Goal: Information Seeking & Learning: Learn about a topic

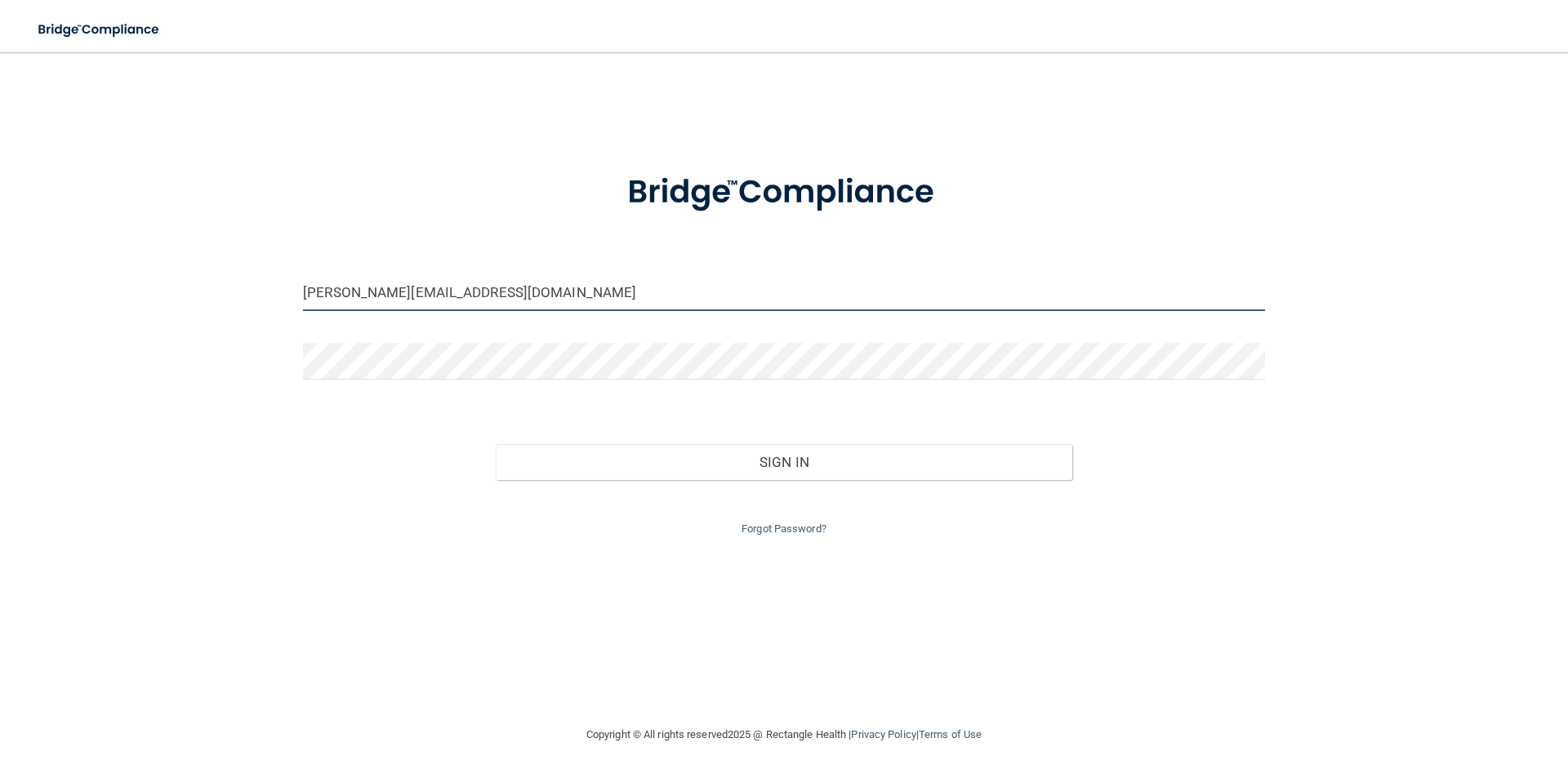
click at [518, 292] on input "[PERSON_NAME][EMAIL_ADDRESS][DOMAIN_NAME]" at bounding box center [784, 292] width 962 height 37
type input "[EMAIL_ADDRESS][DOMAIN_NAME]"
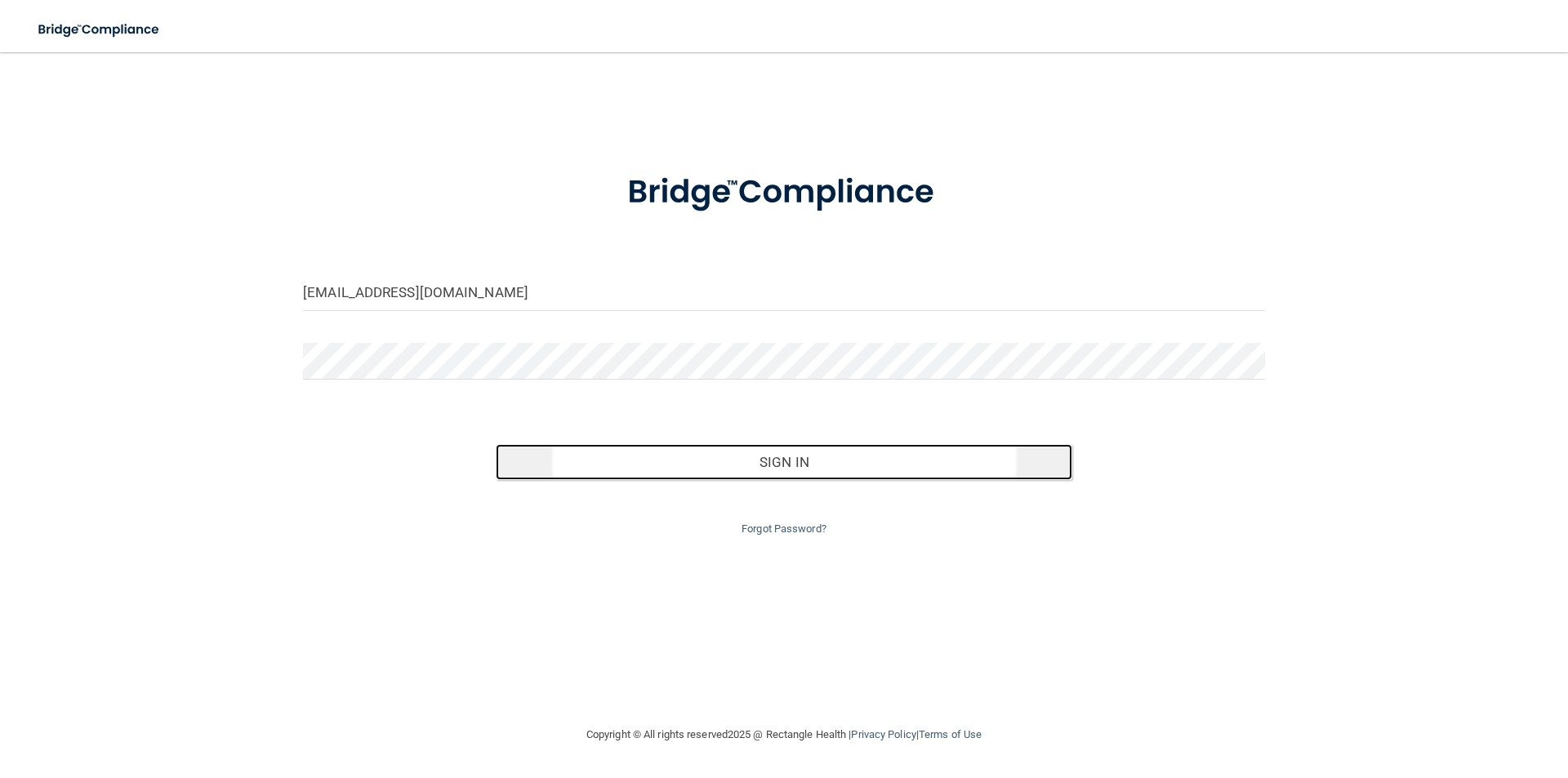
click at [812, 463] on button "Sign In" at bounding box center [784, 462] width 577 height 36
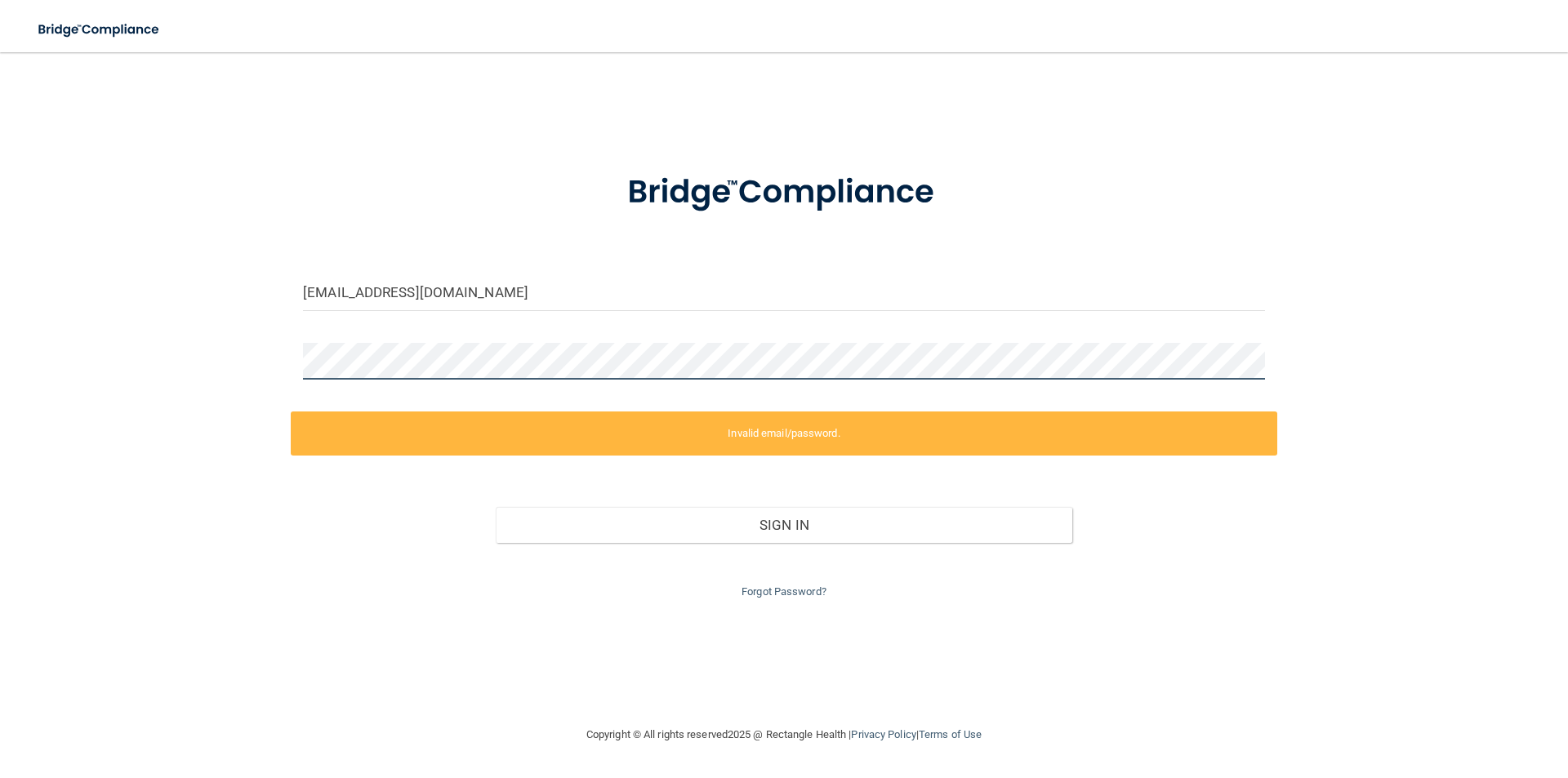
click at [0, 366] on main "drharding@dentistryofwestbend.com Invalid email/password. You don't have permis…" at bounding box center [784, 415] width 1568 height 726
click at [165, 357] on div "drharding@dentistryofwestbend.com Invalid email/password. You don't have permis…" at bounding box center [784, 388] width 1503 height 640
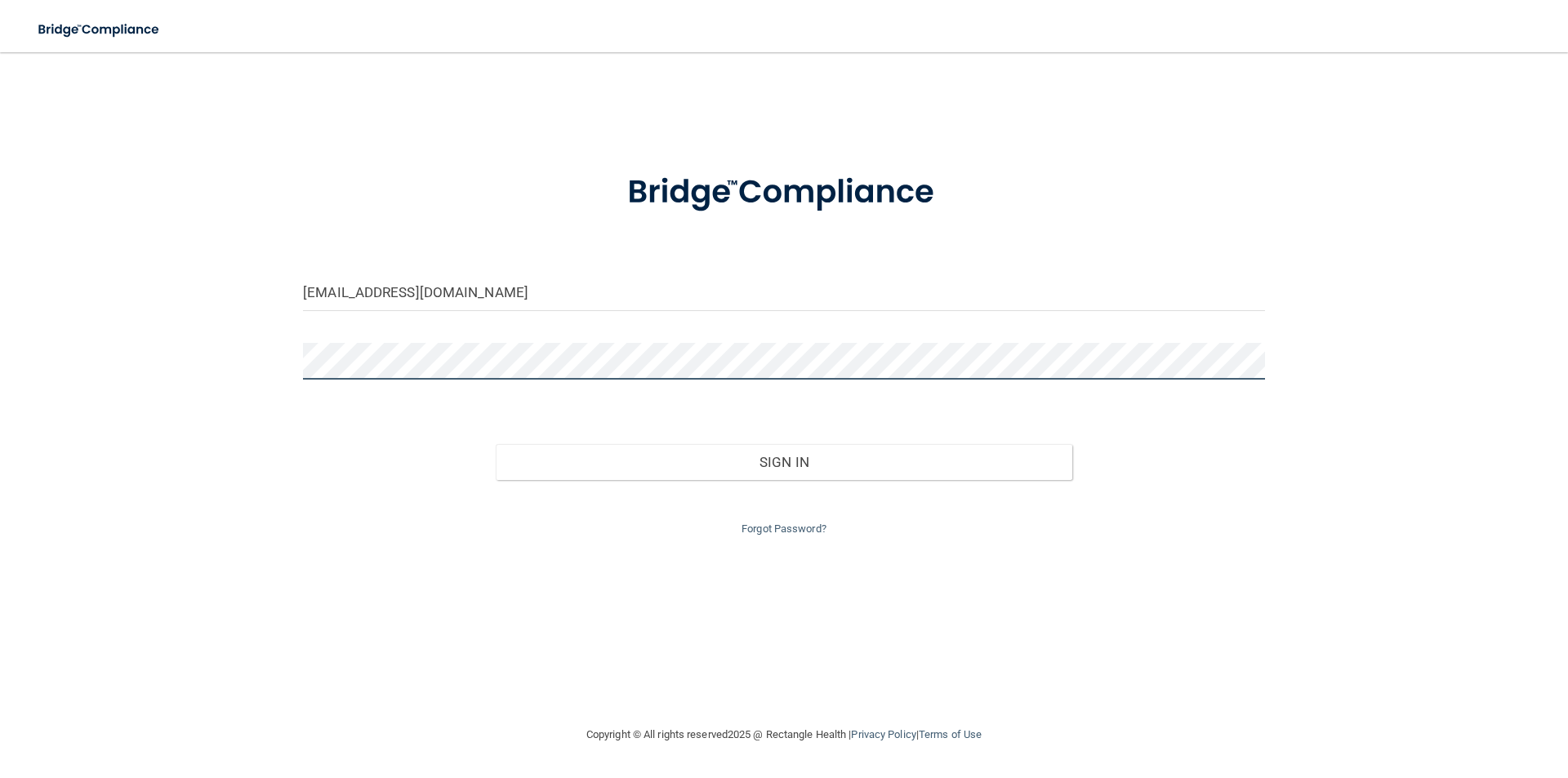
click at [496, 444] on button "Sign In" at bounding box center [784, 462] width 577 height 36
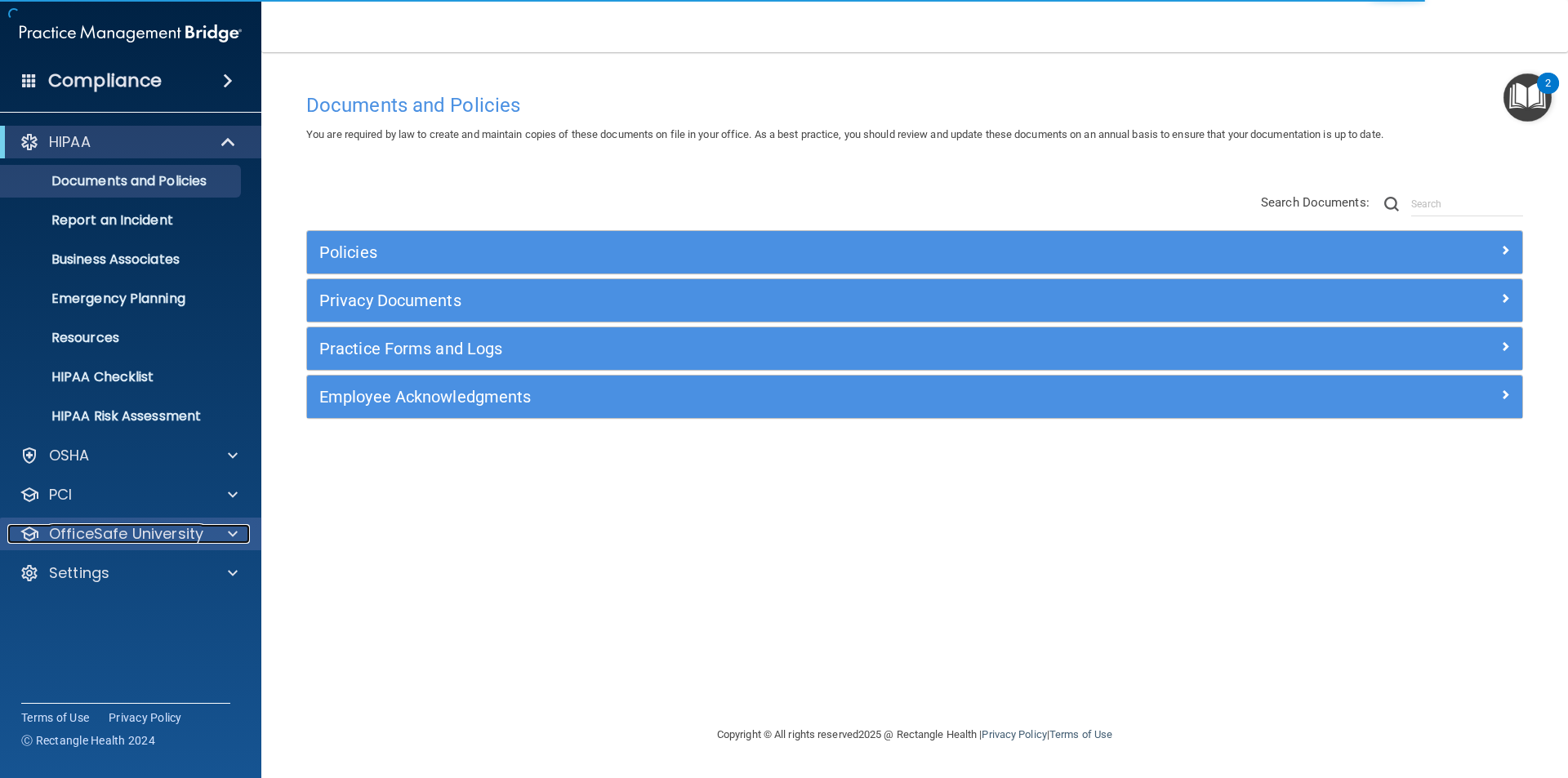
click at [188, 535] on p "OfficeSafe University" at bounding box center [126, 535] width 154 height 20
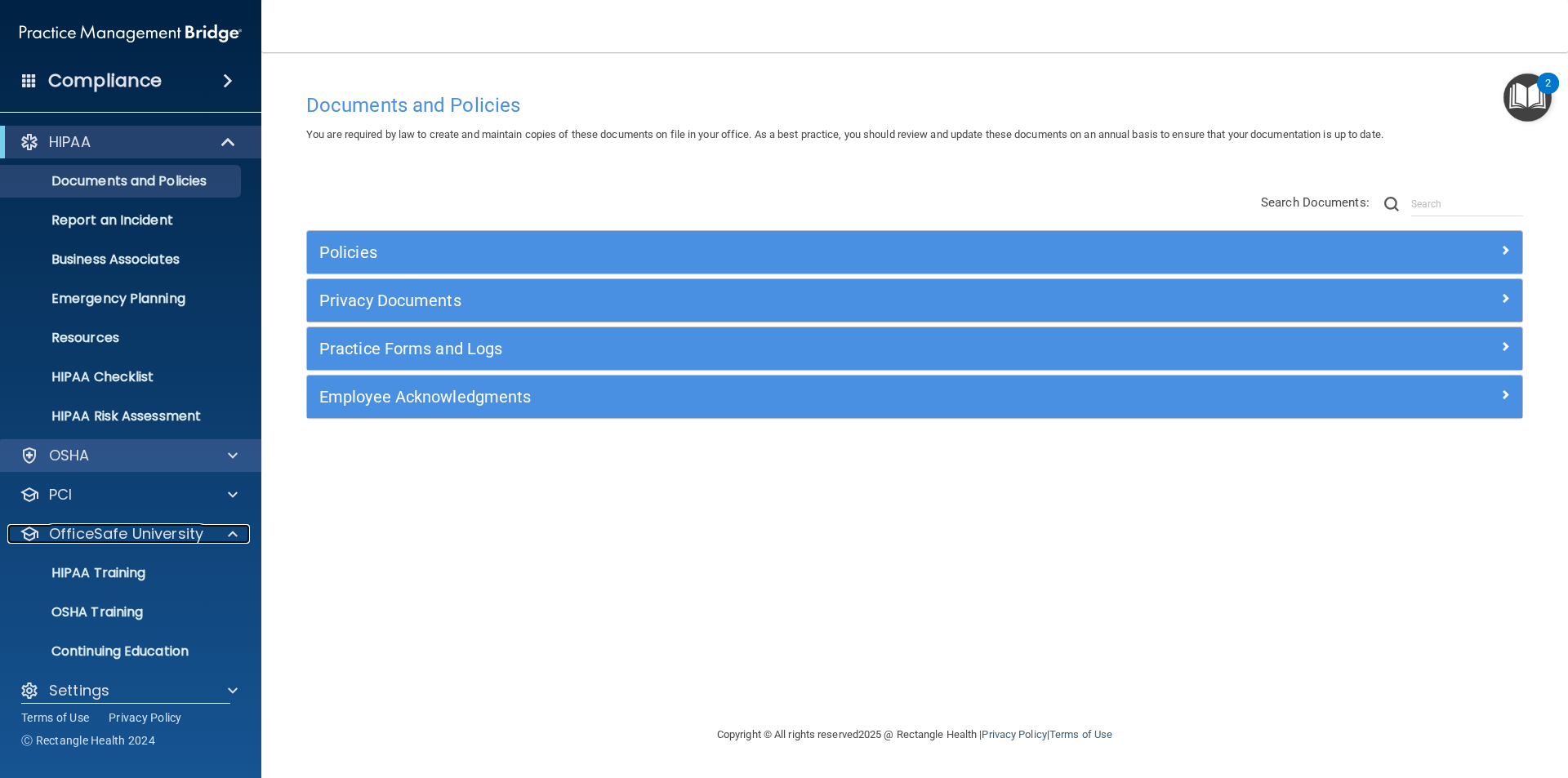
scroll to position [17, 0]
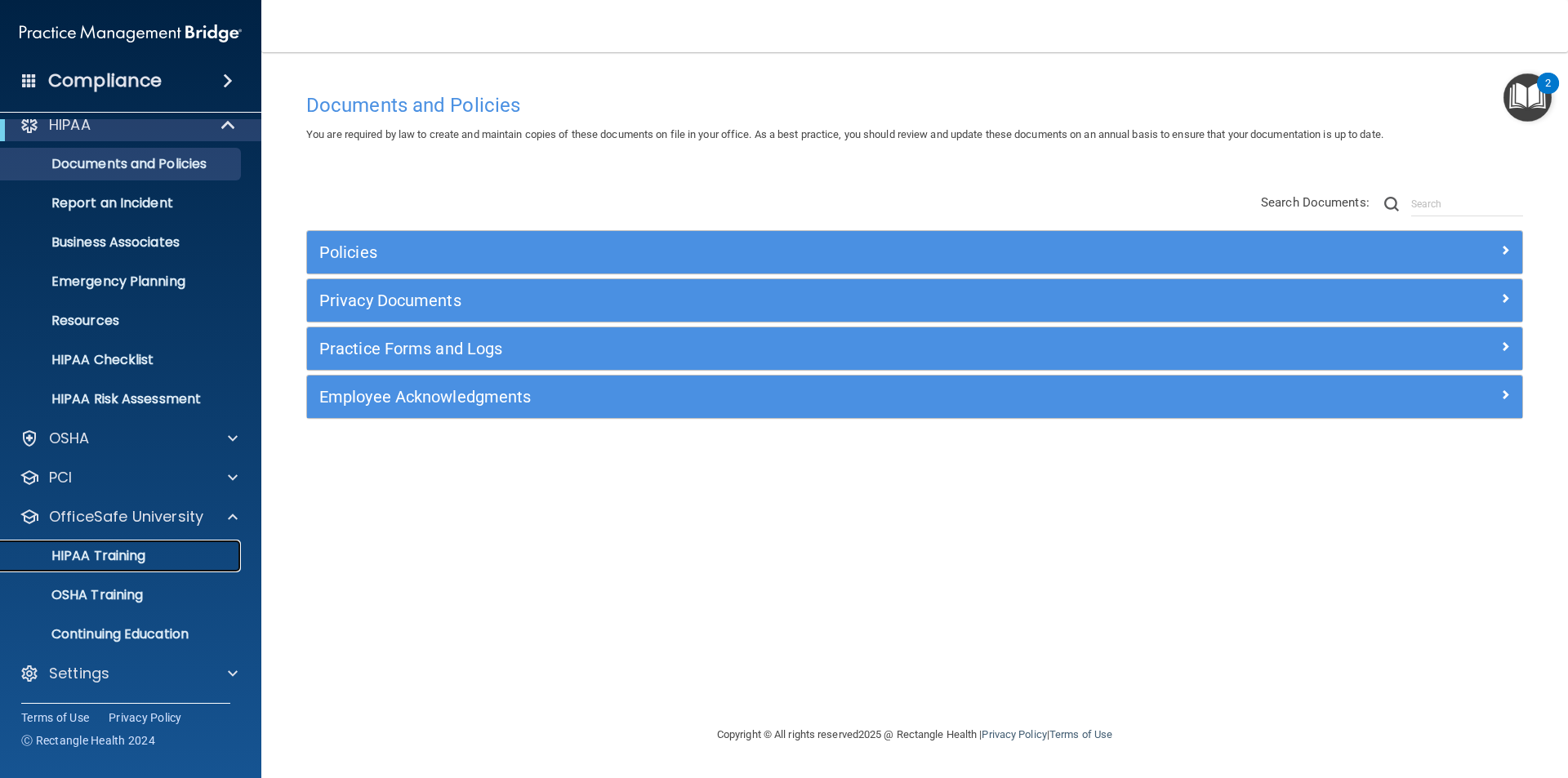
click at [122, 556] on p "HIPAA Training" at bounding box center [78, 556] width 135 height 16
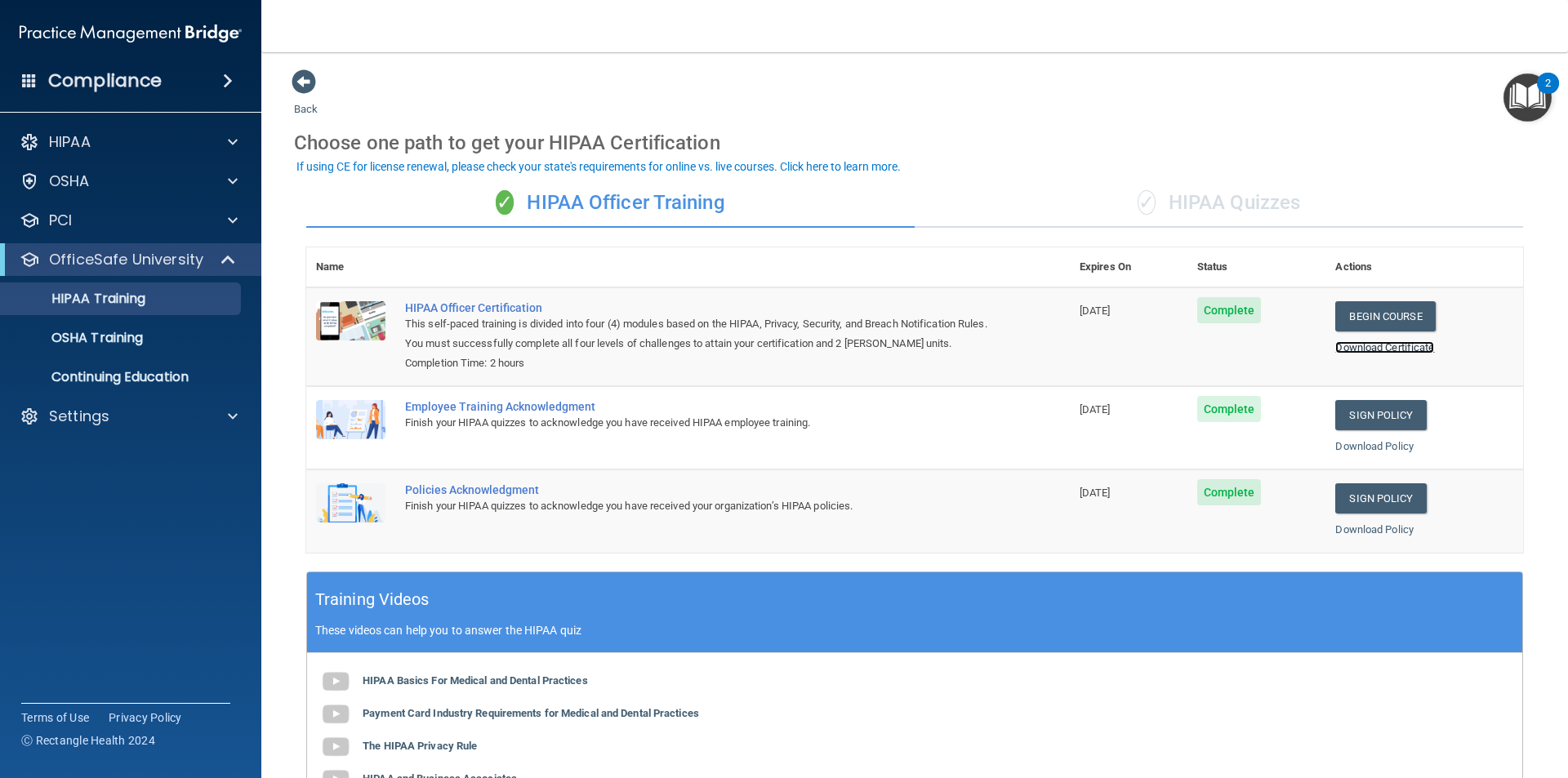
click at [1360, 348] on link "Download Certificate" at bounding box center [1385, 347] width 99 height 12
click at [1354, 448] on link "Download Policy" at bounding box center [1374, 446] width 78 height 12
click at [1374, 536] on div "Download Policy" at bounding box center [1424, 530] width 178 height 20
click at [1361, 531] on link "Download Policy" at bounding box center [1374, 530] width 78 height 12
click at [137, 338] on p "OSHA Training" at bounding box center [77, 338] width 133 height 16
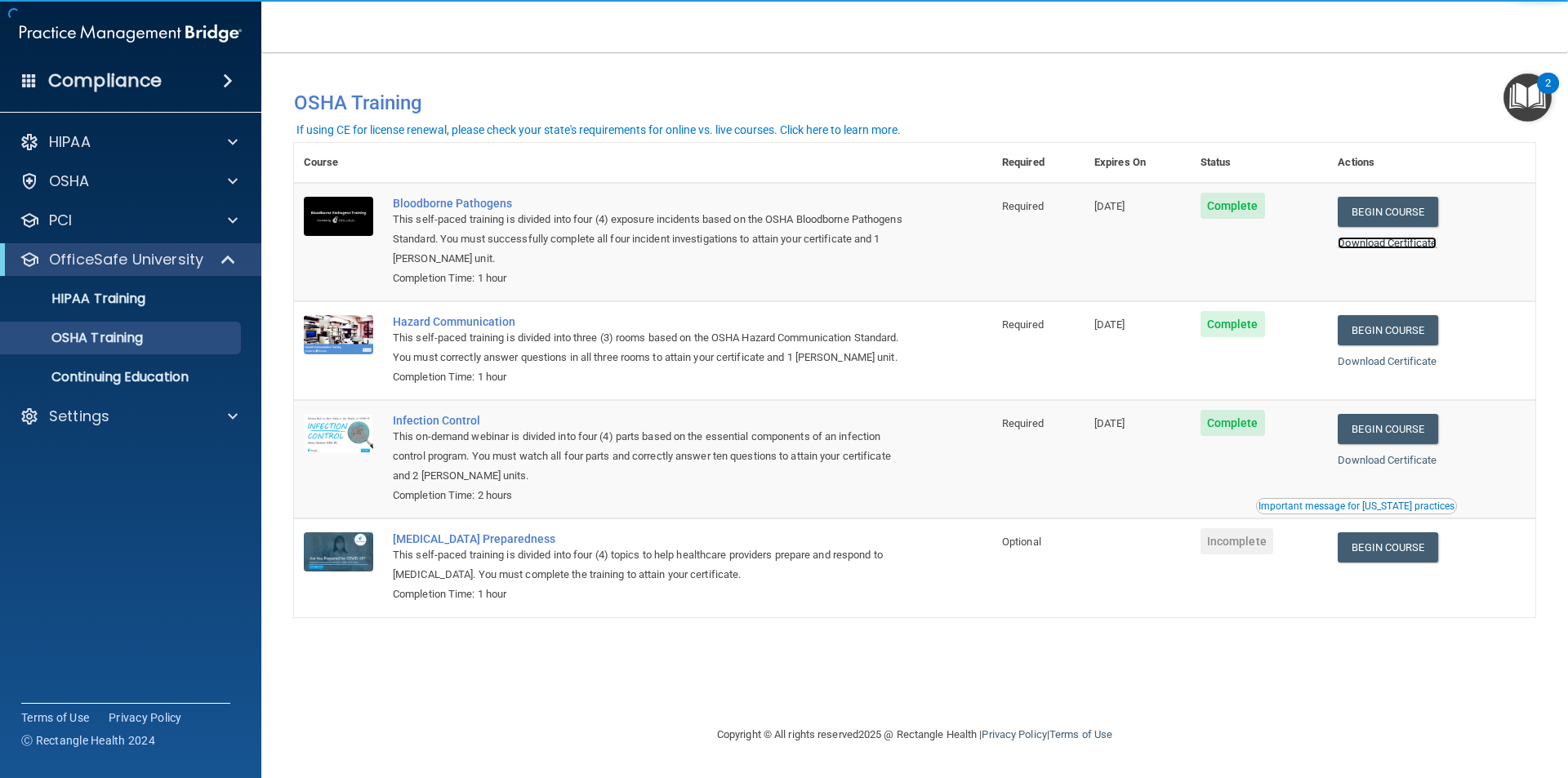
click at [1392, 244] on link "Download Certificate" at bounding box center [1387, 243] width 99 height 12
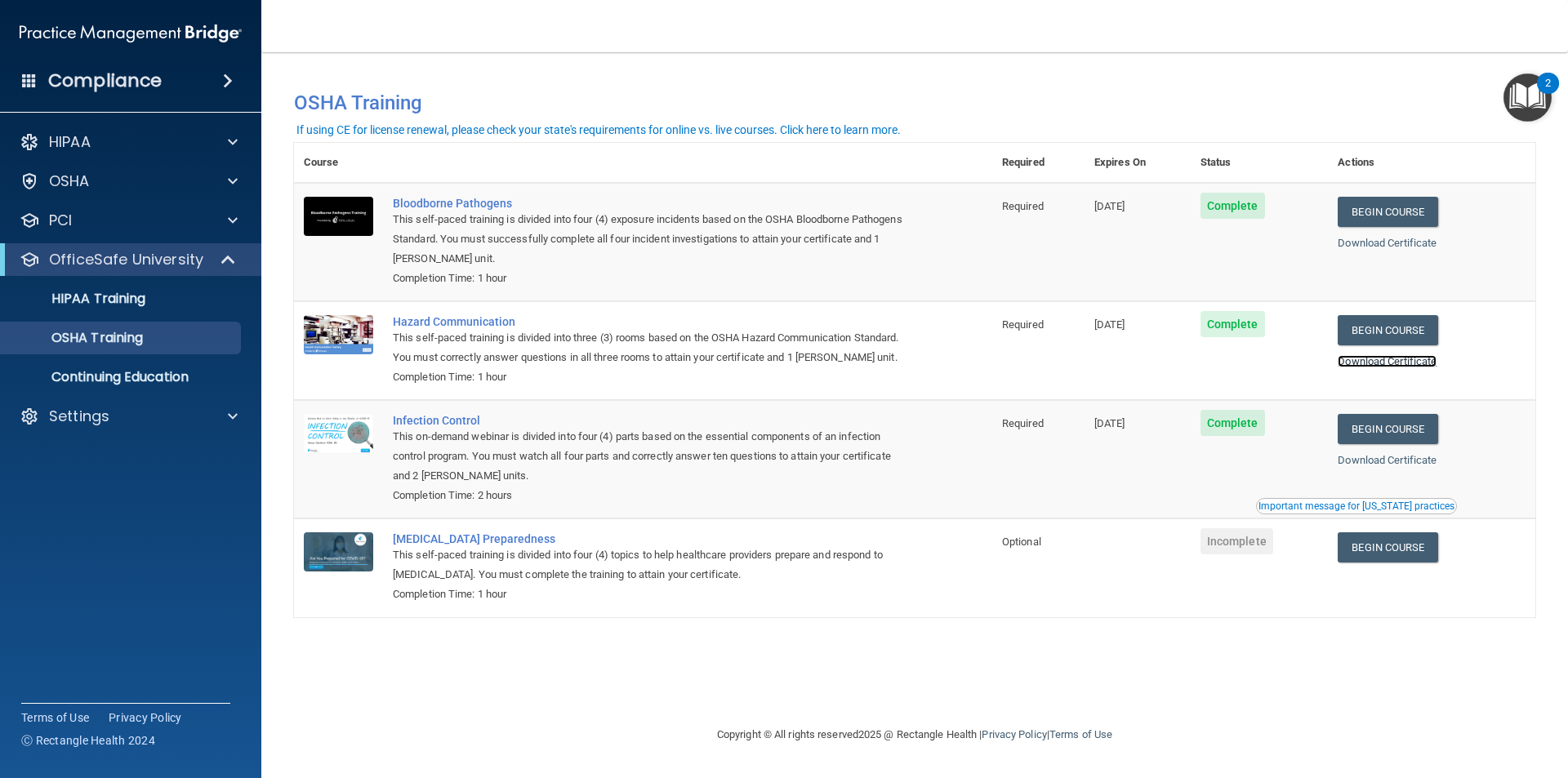
click at [1369, 364] on link "Download Certificate" at bounding box center [1387, 361] width 99 height 12
click at [1364, 463] on link "Download Certificate" at bounding box center [1387, 460] width 99 height 12
click at [1390, 360] on link "Download Certificate" at bounding box center [1387, 361] width 99 height 12
click at [1393, 243] on link "Download Certificate" at bounding box center [1387, 243] width 99 height 12
click at [114, 374] on p "Continuing Education" at bounding box center [122, 377] width 223 height 16
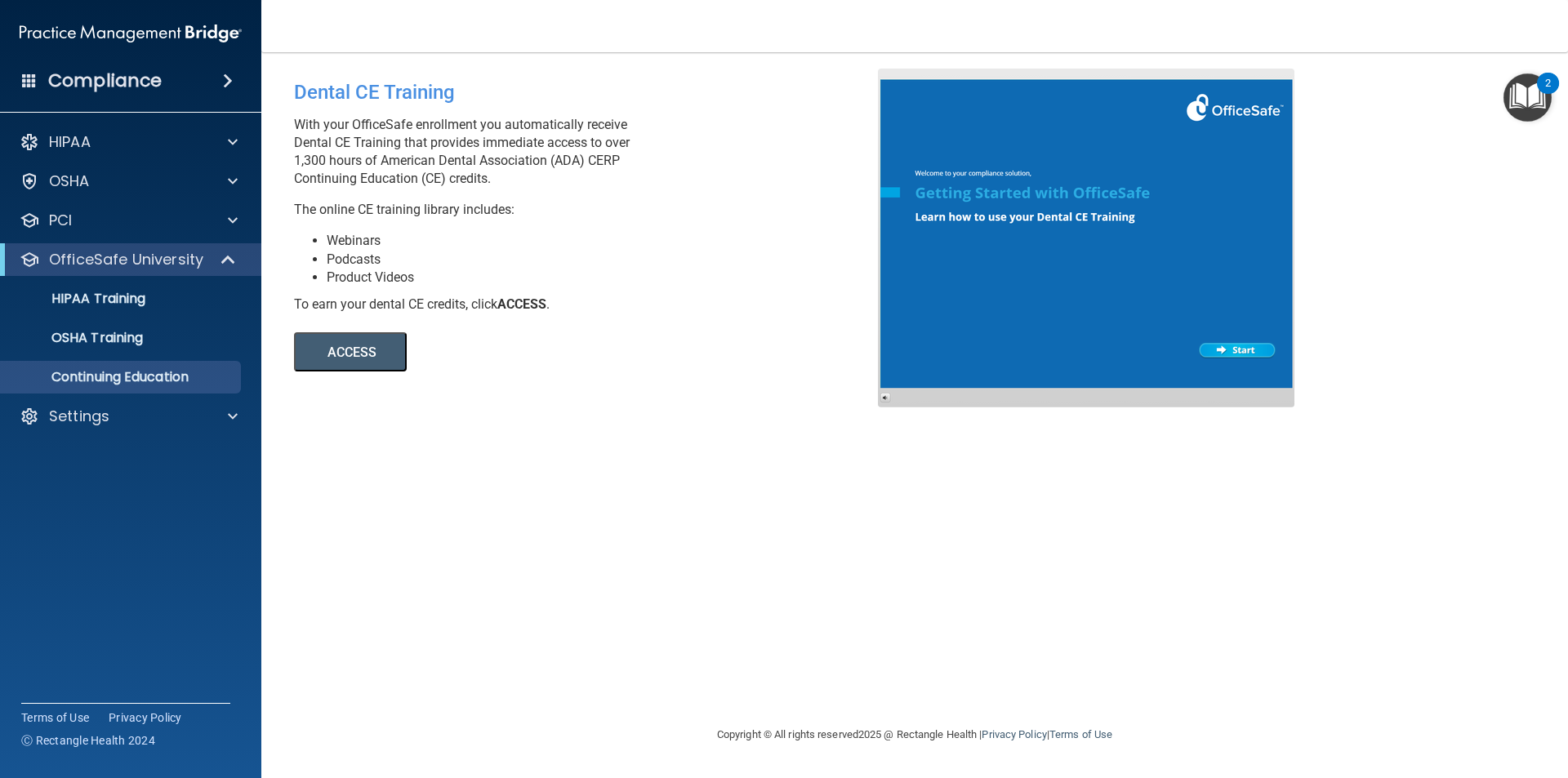
click at [358, 353] on button "ACCESS" at bounding box center [350, 352] width 113 height 40
click at [136, 425] on div "Settings" at bounding box center [108, 417] width 203 height 20
click at [114, 526] on p "Services" at bounding box center [122, 534] width 223 height 16
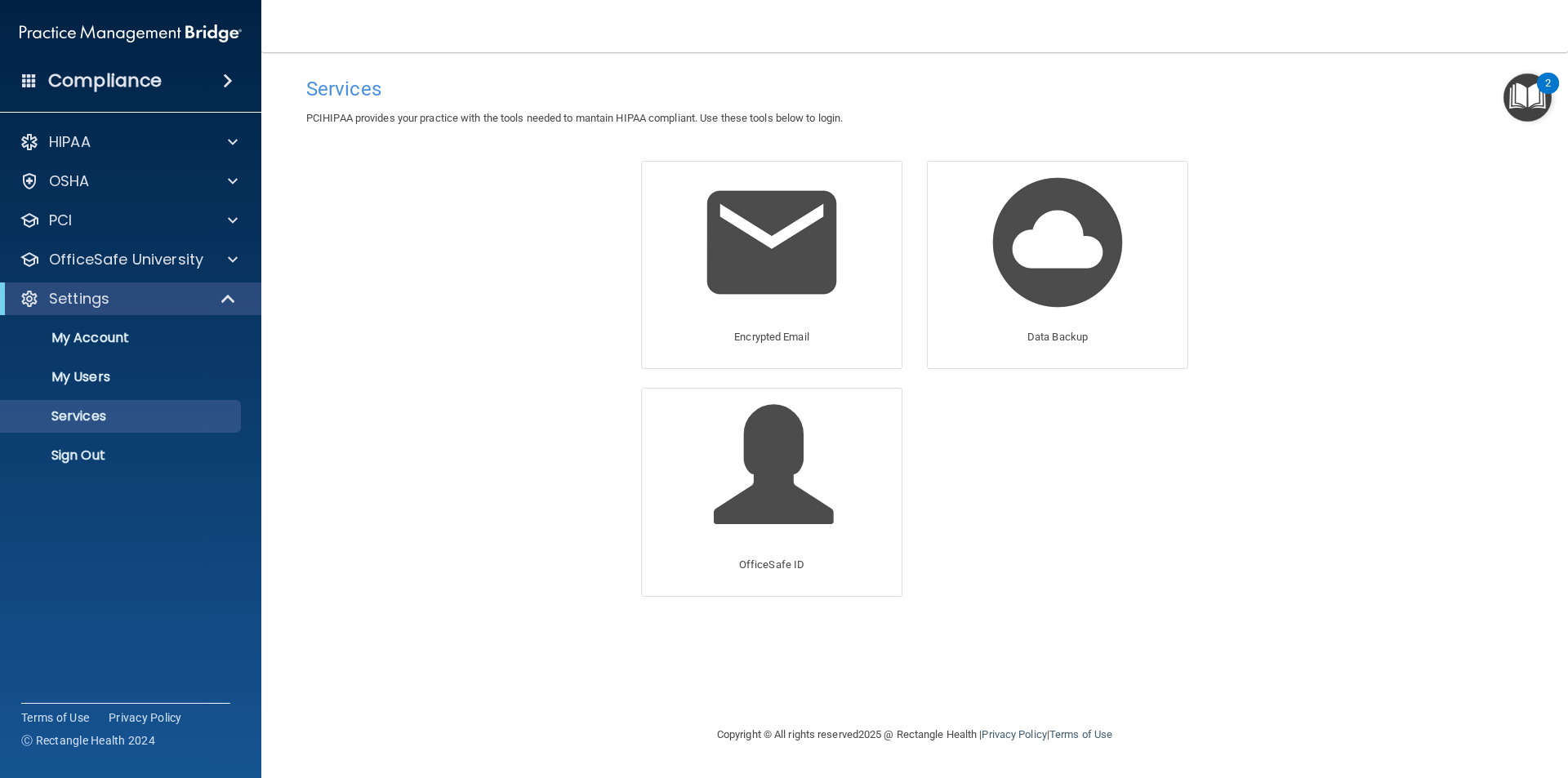
click at [113, 86] on h4 "Compliance" at bounding box center [105, 80] width 114 height 23
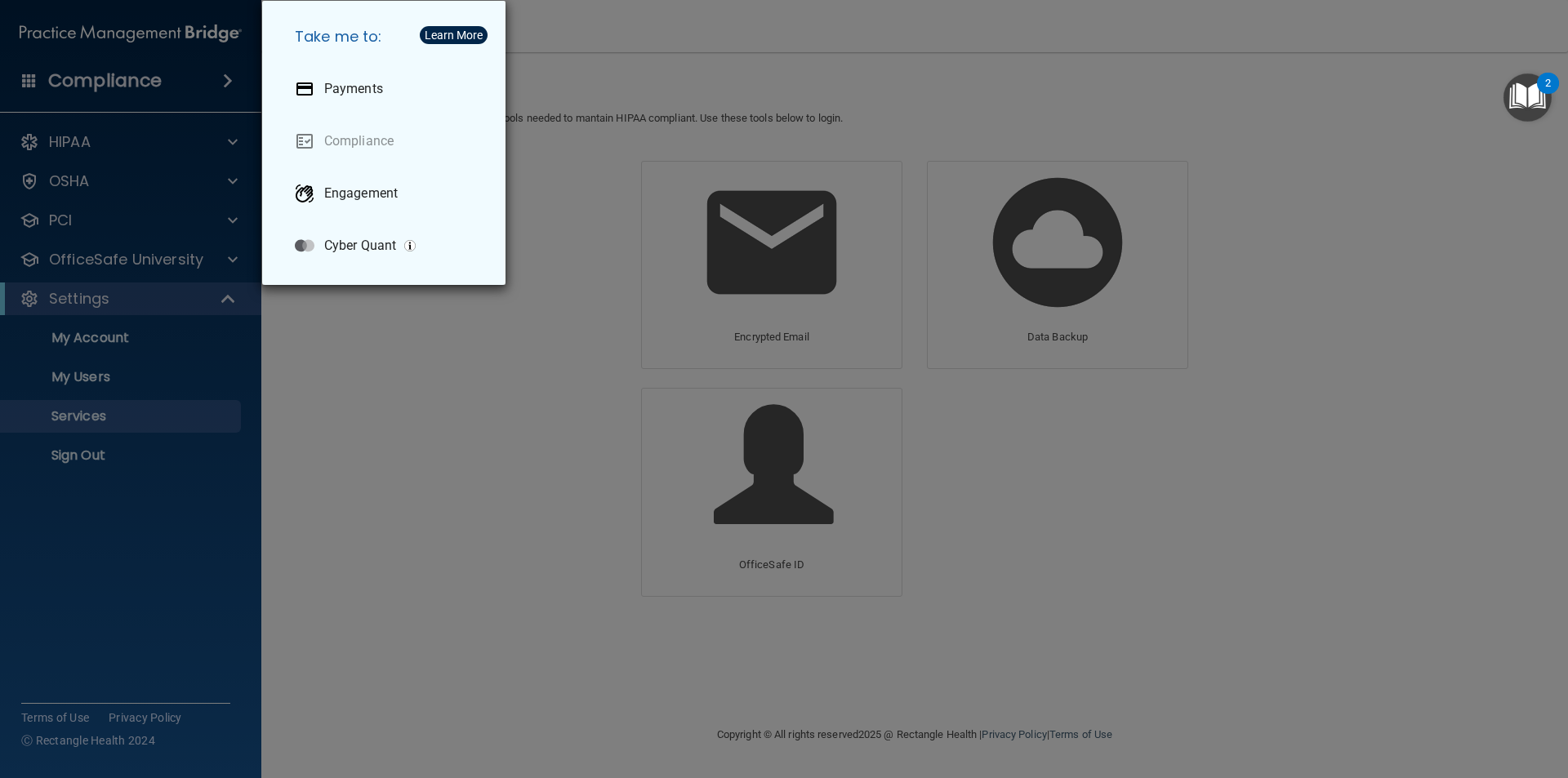
click at [144, 147] on div "Take me to: Payments Compliance Engagement Cyber Quant" at bounding box center [784, 389] width 1568 height 778
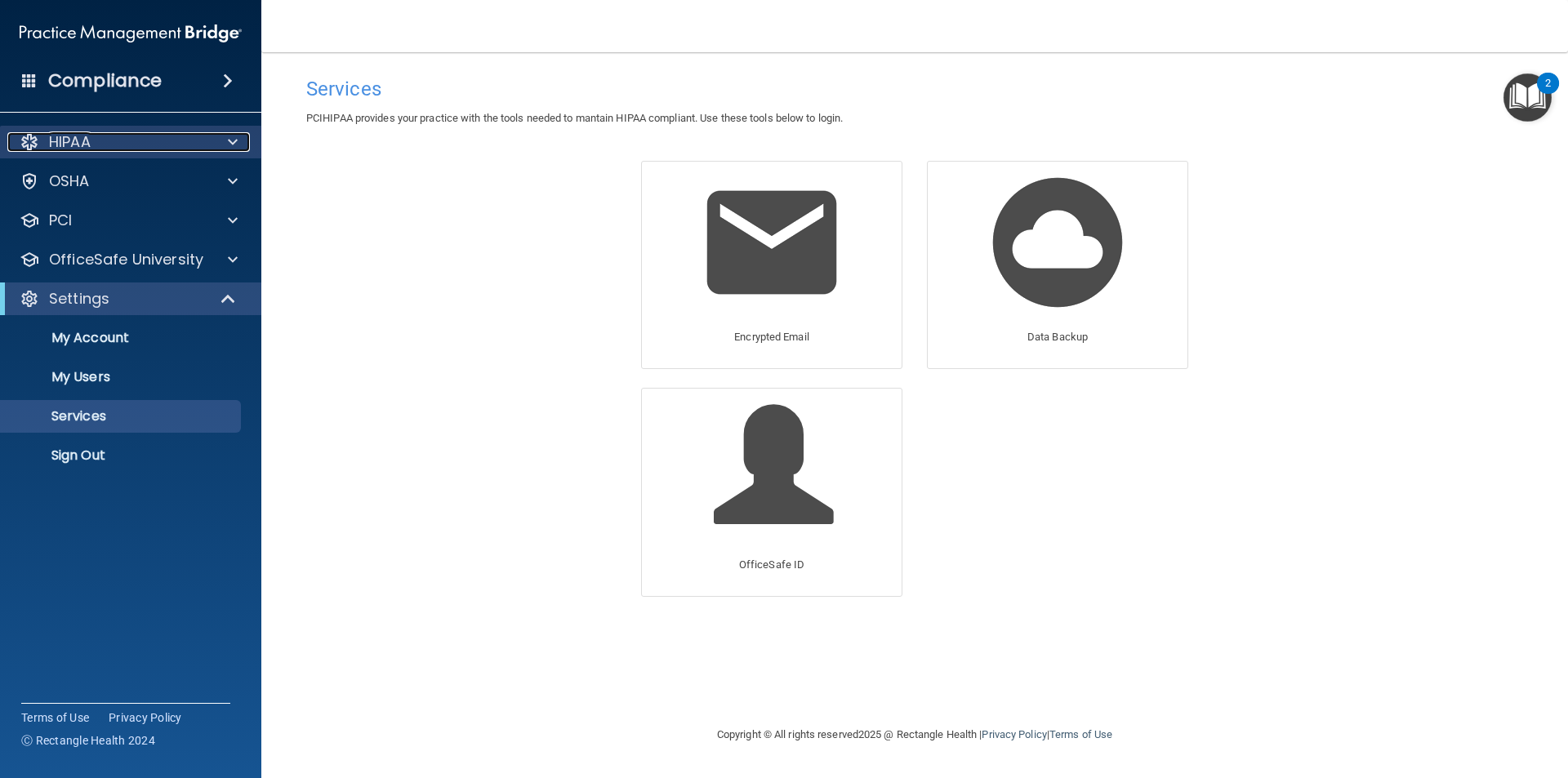
click at [200, 147] on div "HIPAA" at bounding box center [108, 143] width 203 height 20
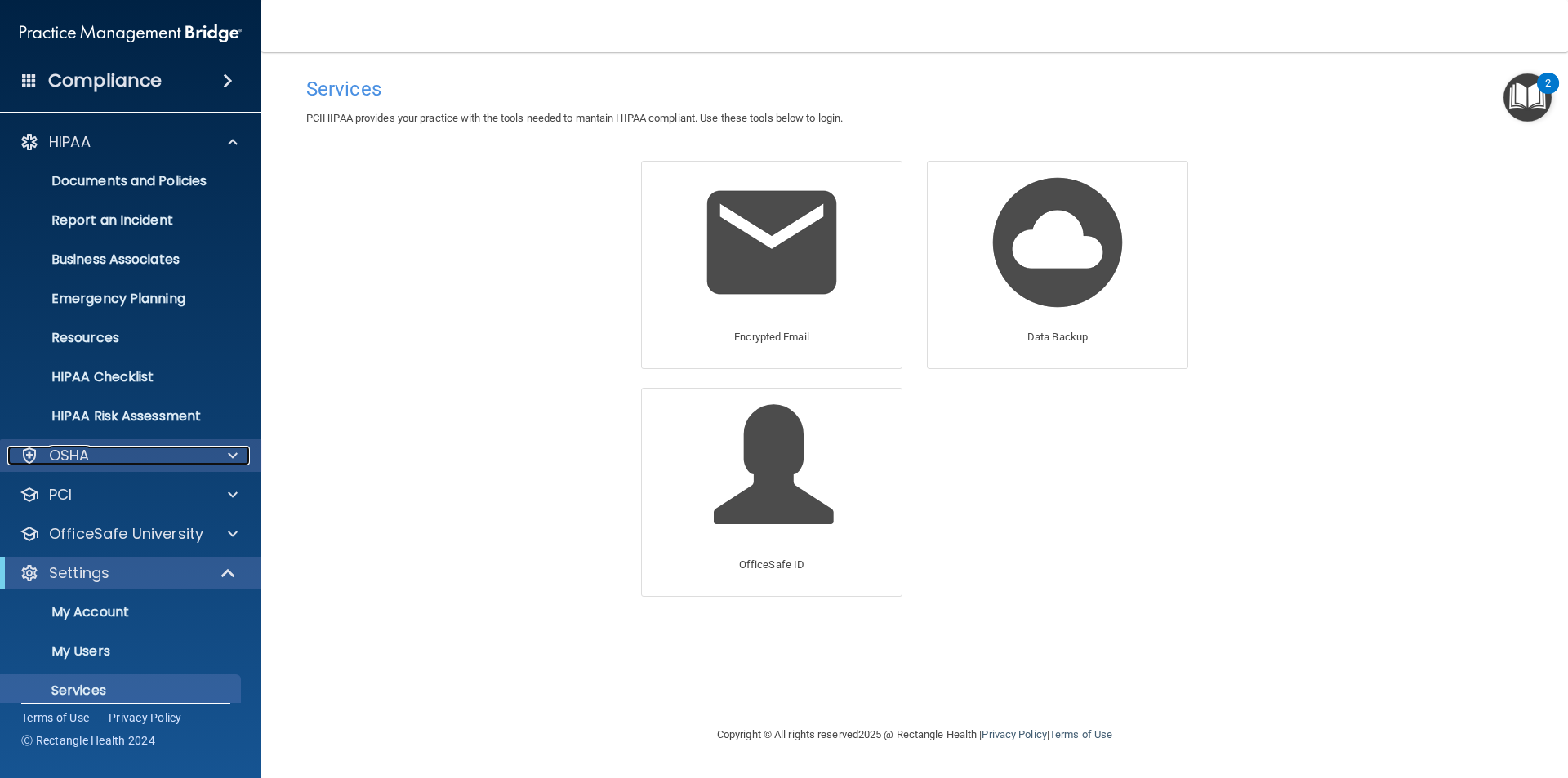
click at [119, 452] on div "OSHA" at bounding box center [108, 455] width 203 height 20
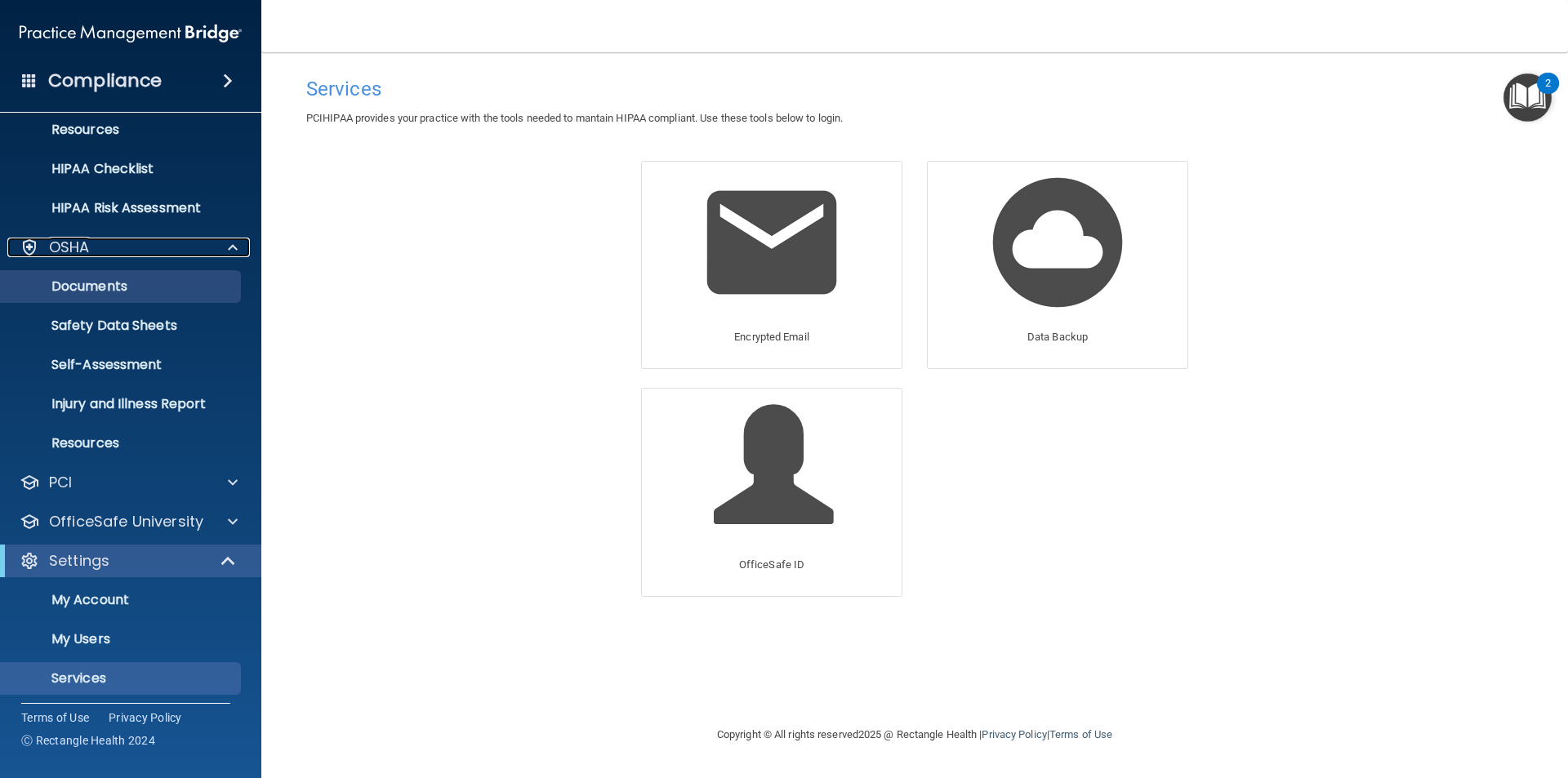
scroll to position [252, 0]
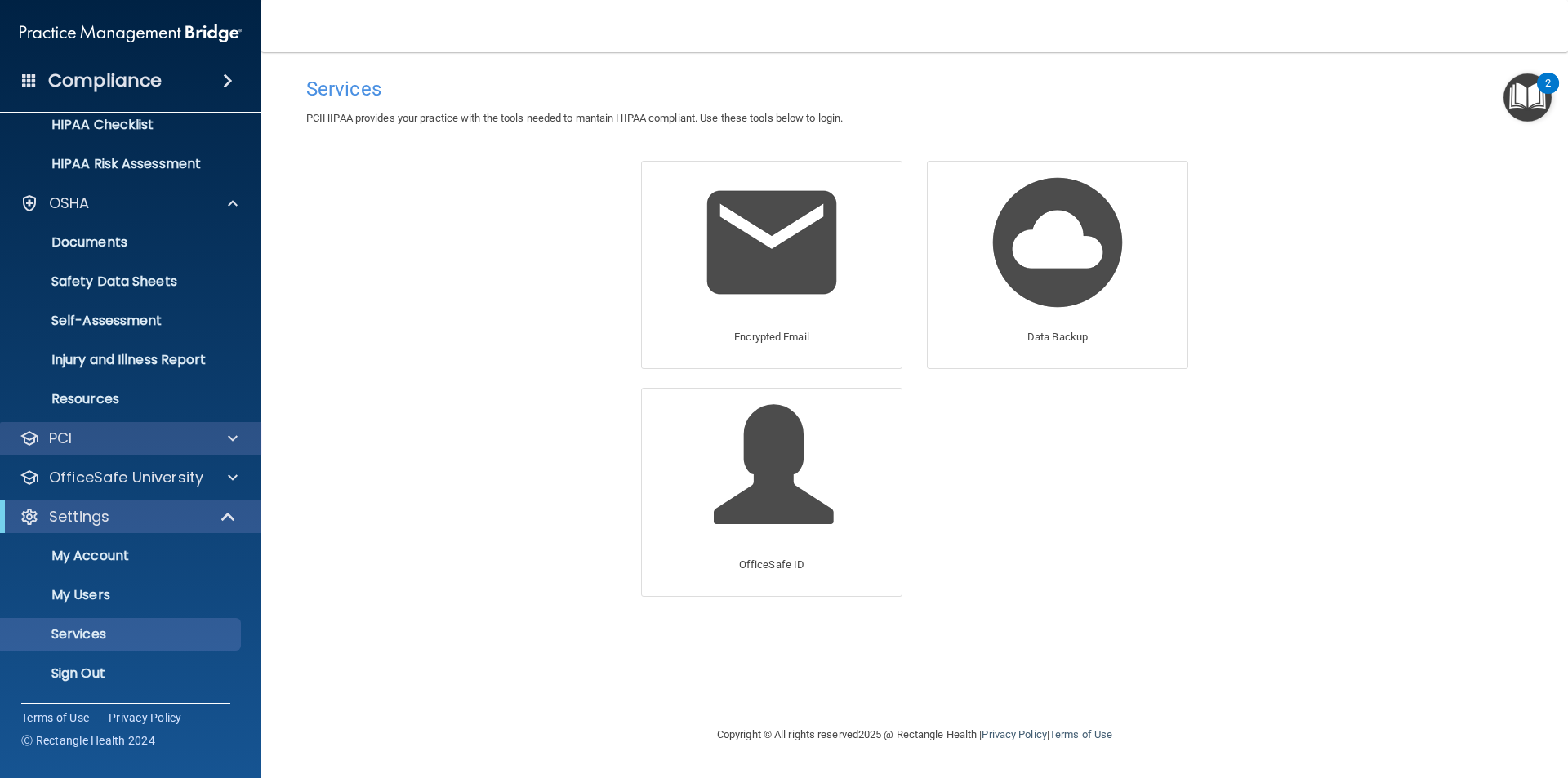
click at [117, 450] on div "PCI" at bounding box center [131, 438] width 262 height 33
click at [190, 439] on div "PCI" at bounding box center [108, 438] width 203 height 20
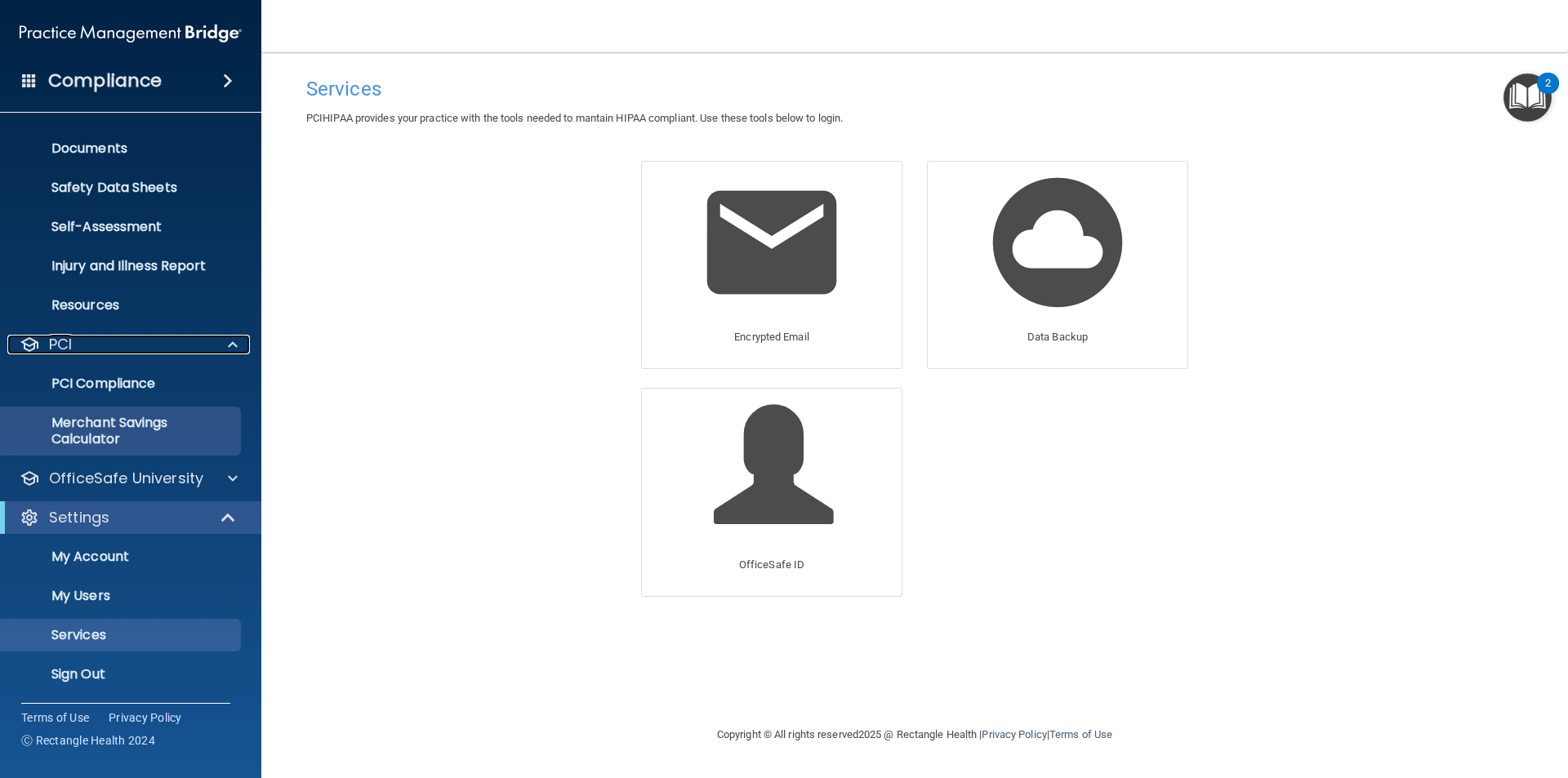
scroll to position [347, 0]
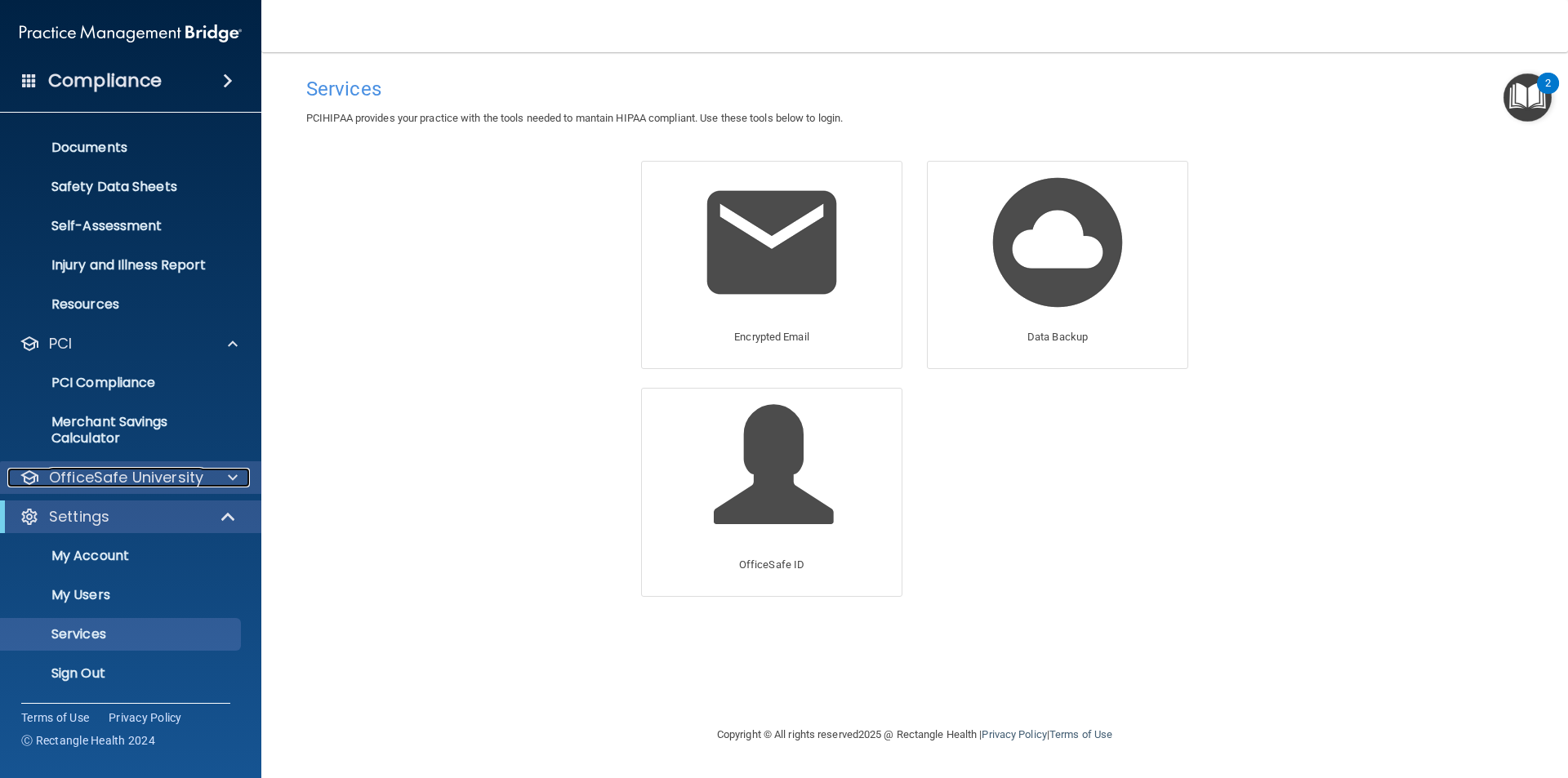
click at [124, 474] on p "OfficeSafe University" at bounding box center [126, 478] width 154 height 20
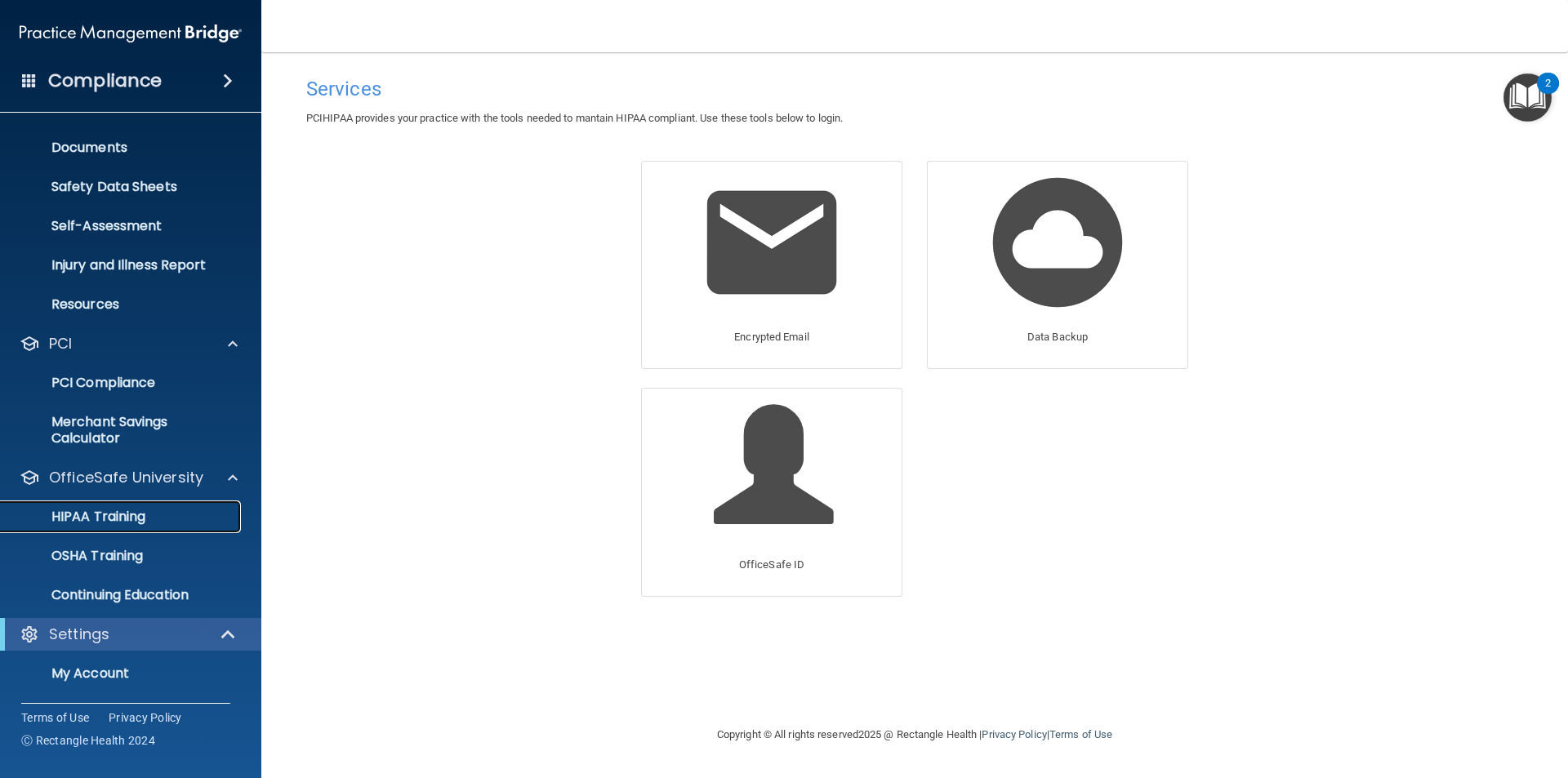
click at [114, 511] on p "HIPAA Training" at bounding box center [78, 517] width 135 height 16
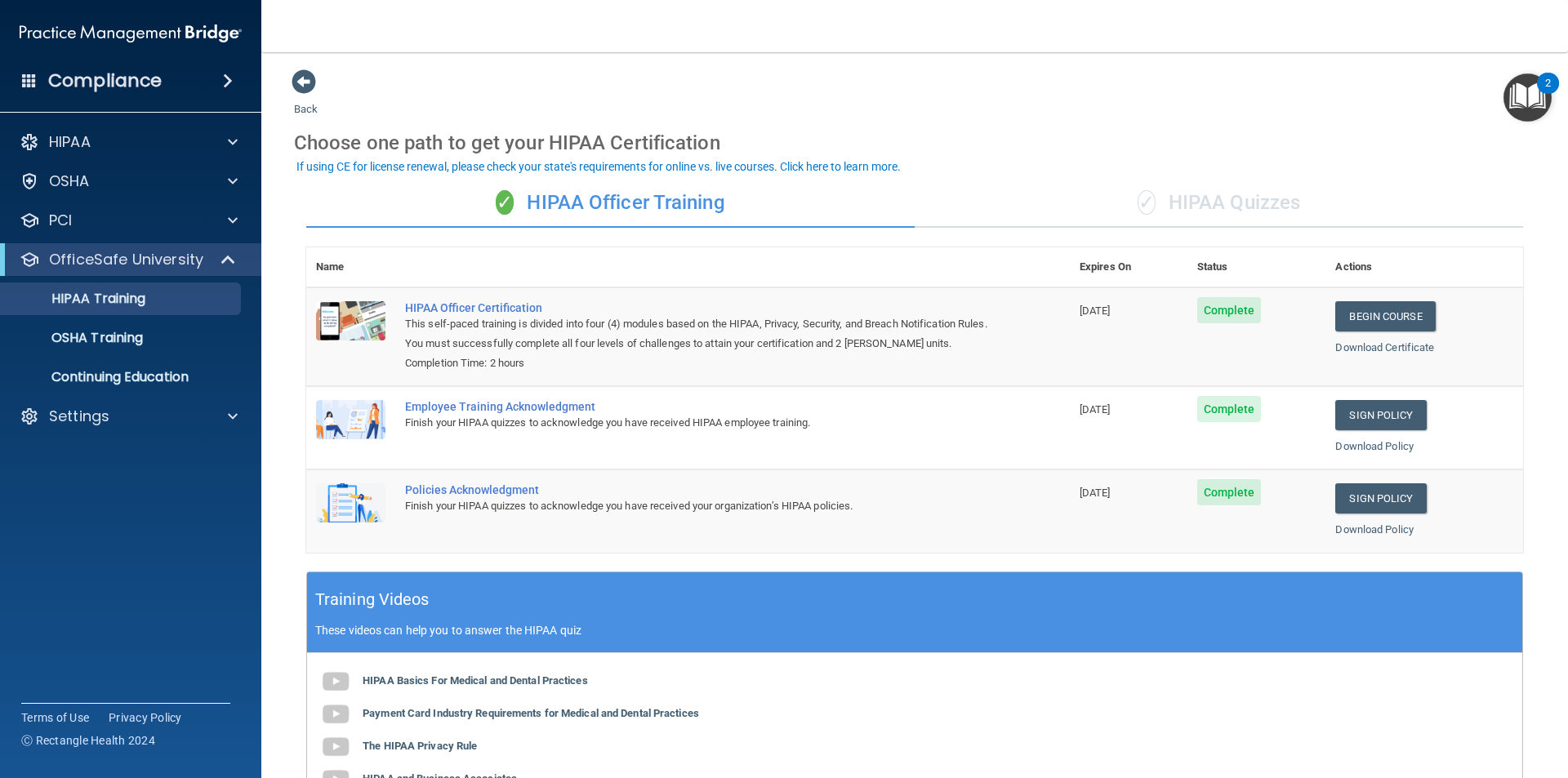
click at [695, 165] on div "If using CE for license renewal, please check your state's requirements for onl…" at bounding box center [598, 167] width 604 height 12
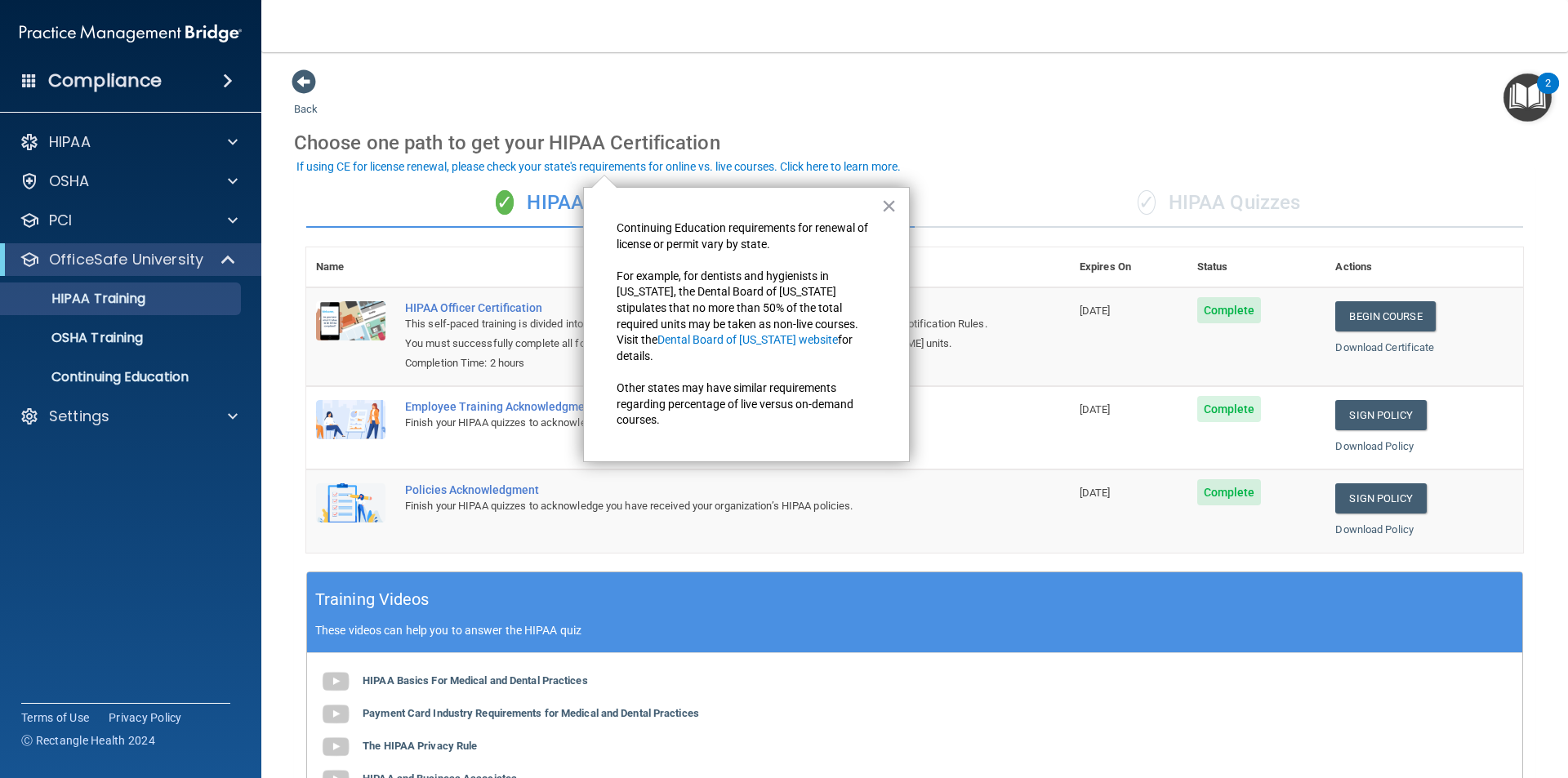
click at [1023, 129] on div "Choose one path to get your HIPAA Certification" at bounding box center [915, 143] width 1241 height 48
click at [891, 202] on button "×" at bounding box center [889, 206] width 16 height 26
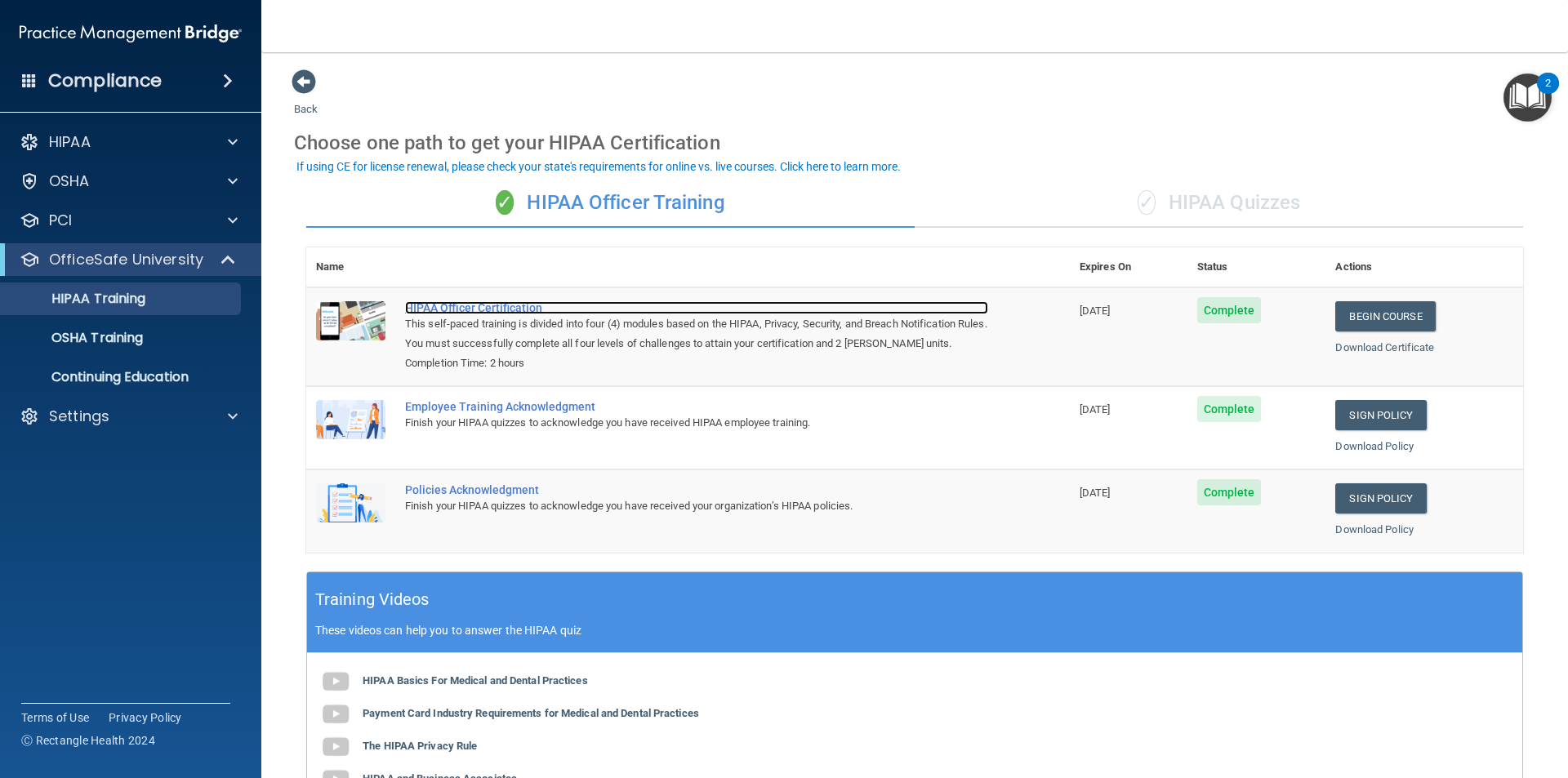
click at [466, 309] on div "HIPAA Officer Certification" at bounding box center [696, 307] width 583 height 13
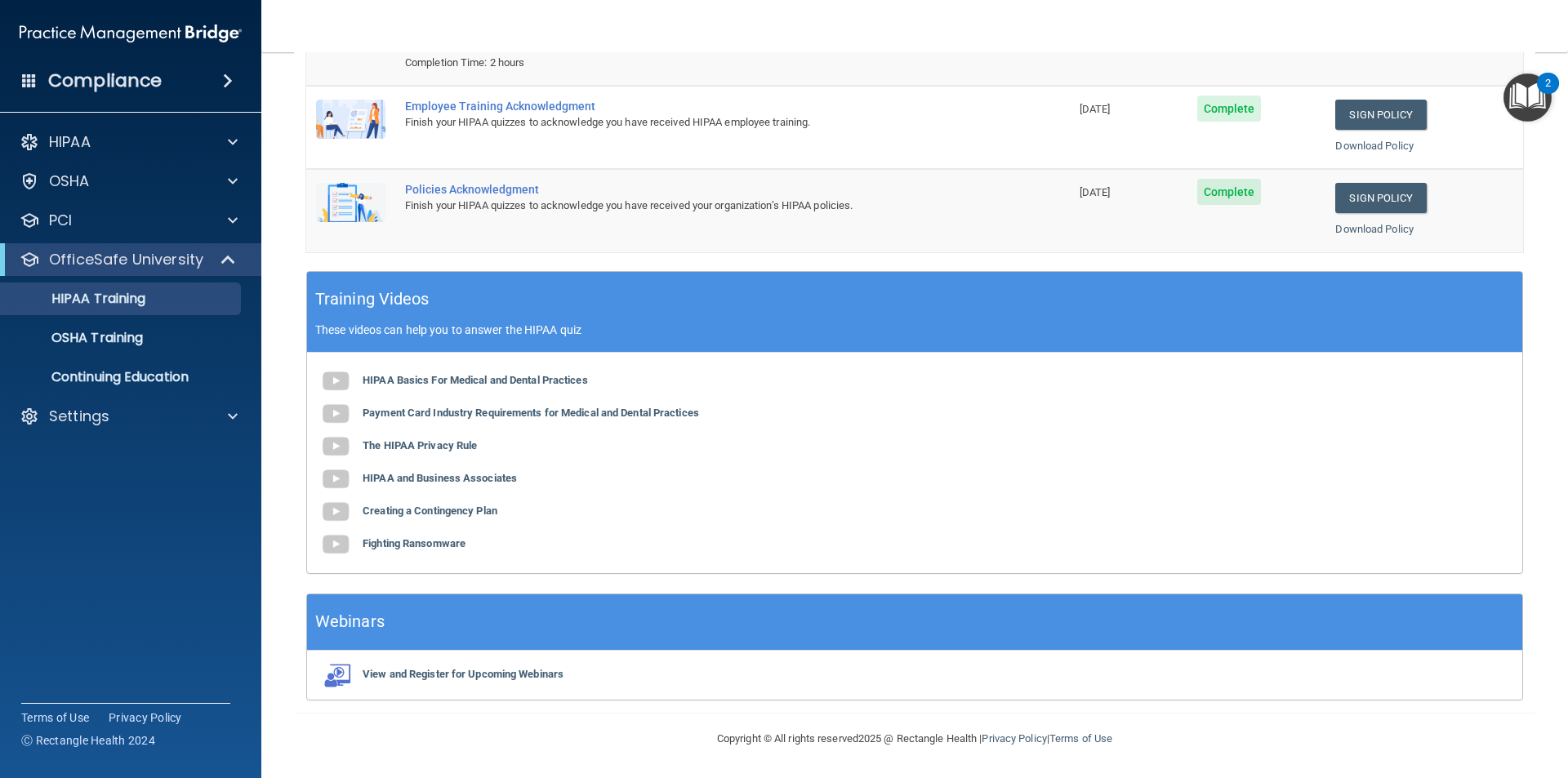
scroll to position [301, 0]
